Goal: Find specific page/section: Find specific page/section

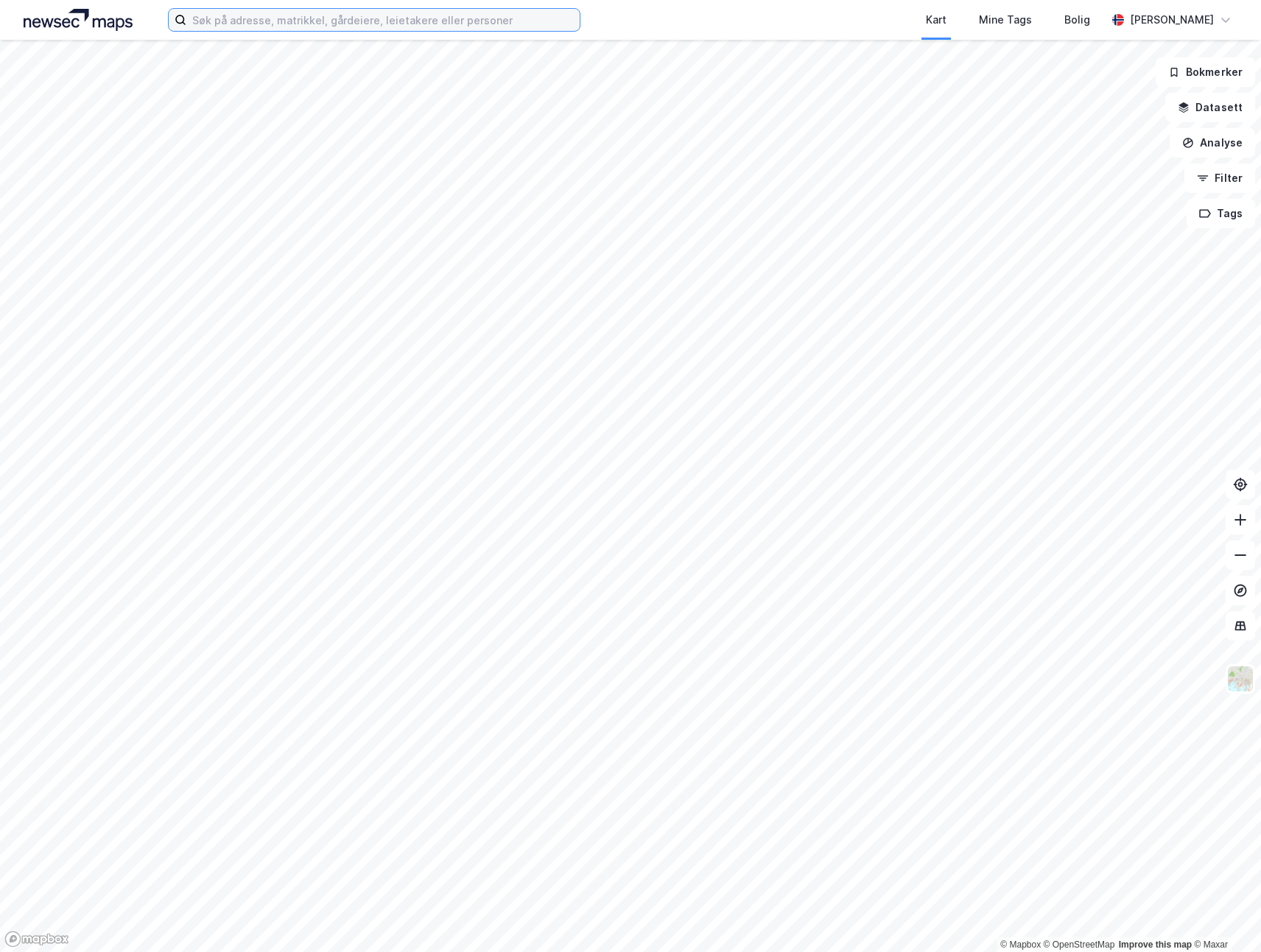
click at [218, 14] on input at bounding box center [383, 20] width 393 height 22
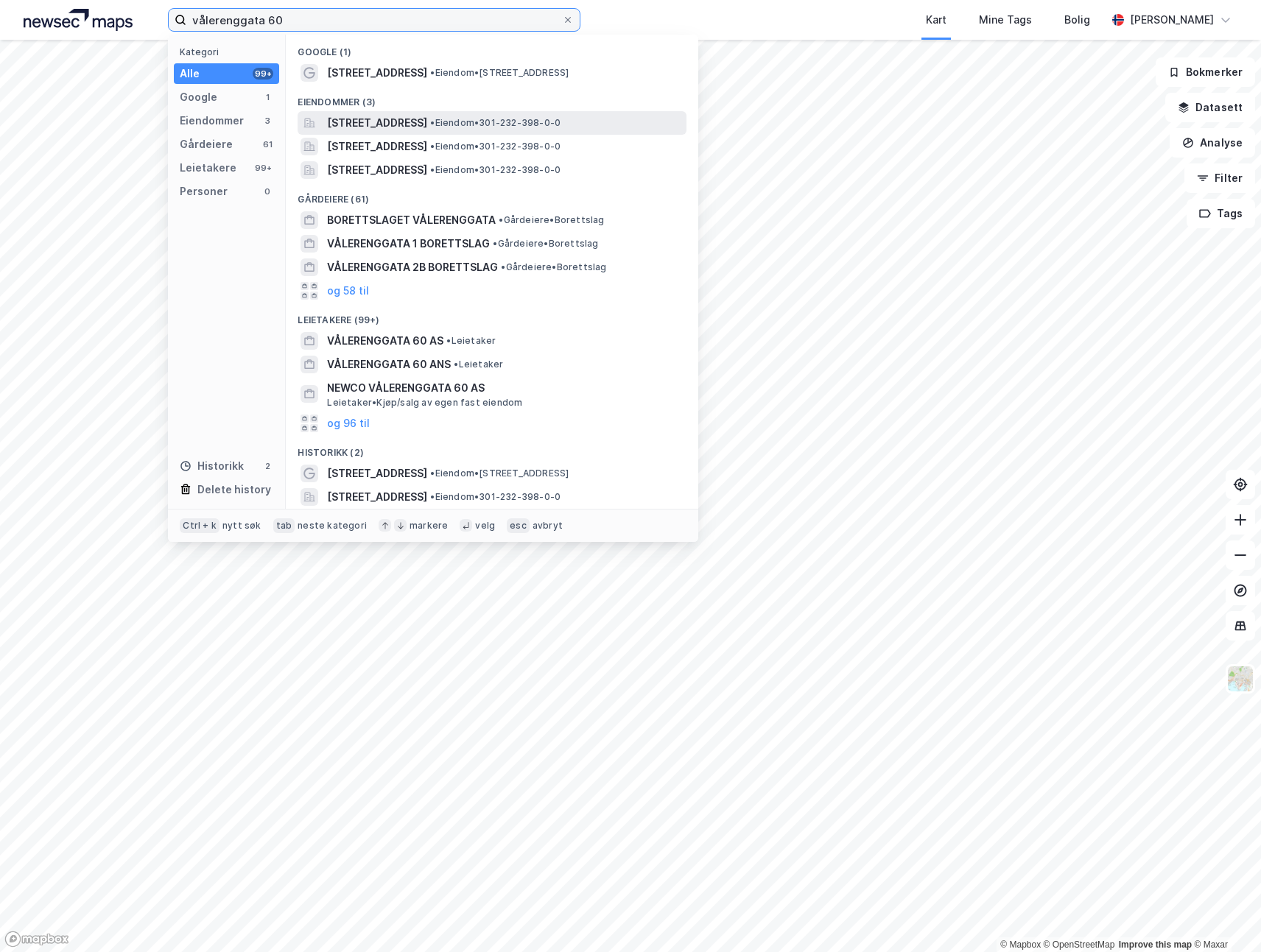
type input "vålerenggata 60"
